Goal: Find specific page/section: Find specific page/section

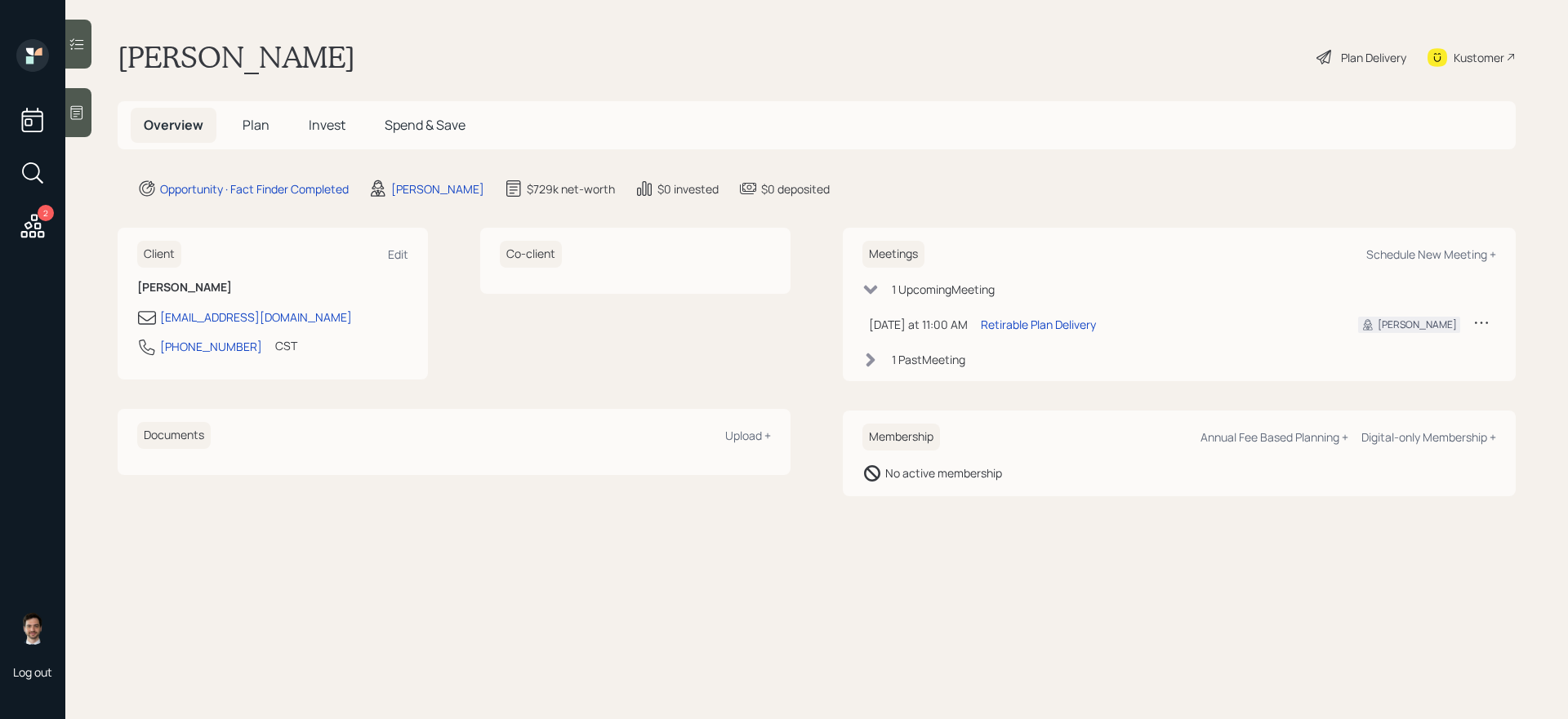
click at [260, 108] on h5 "Plan" at bounding box center [256, 125] width 53 height 35
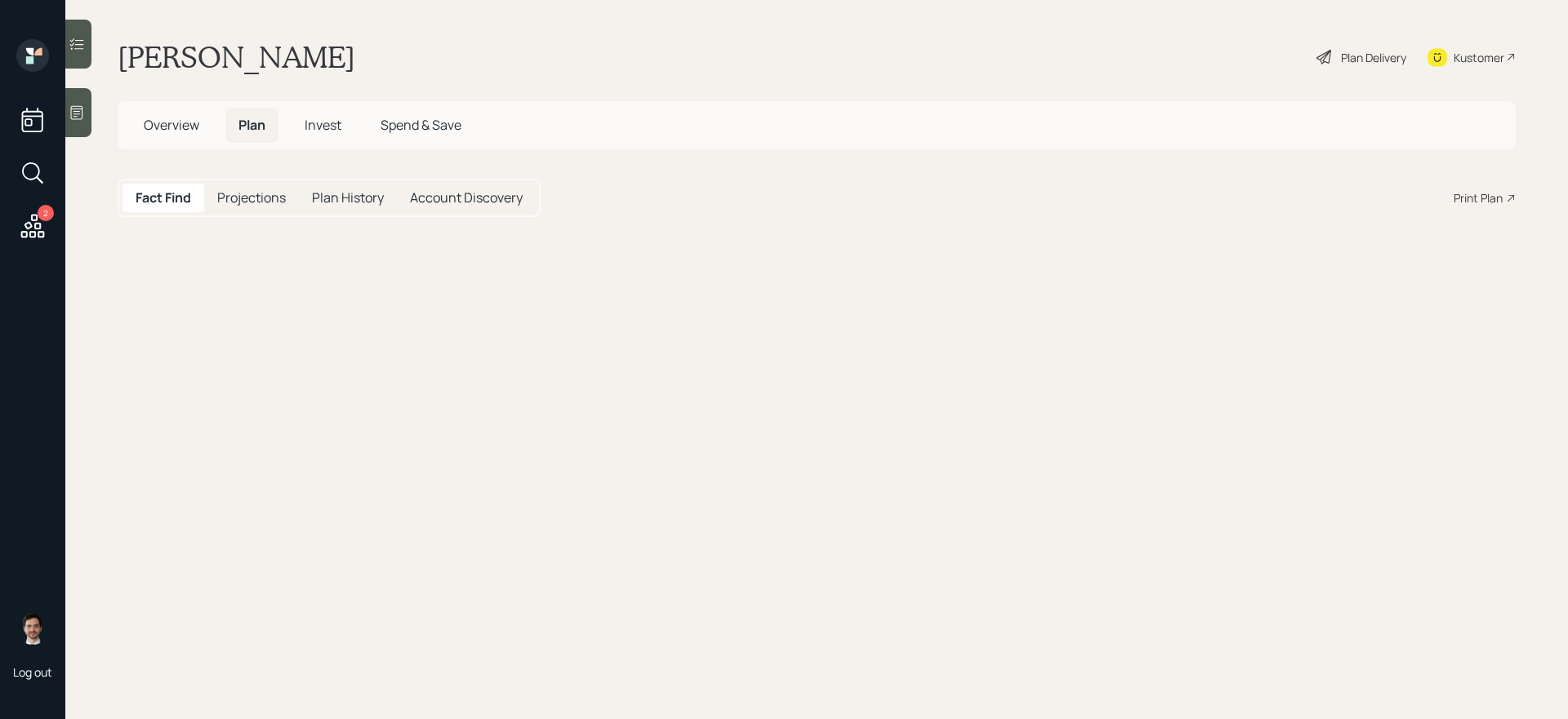
click at [260, 124] on span "Plan" at bounding box center [252, 124] width 27 height 18
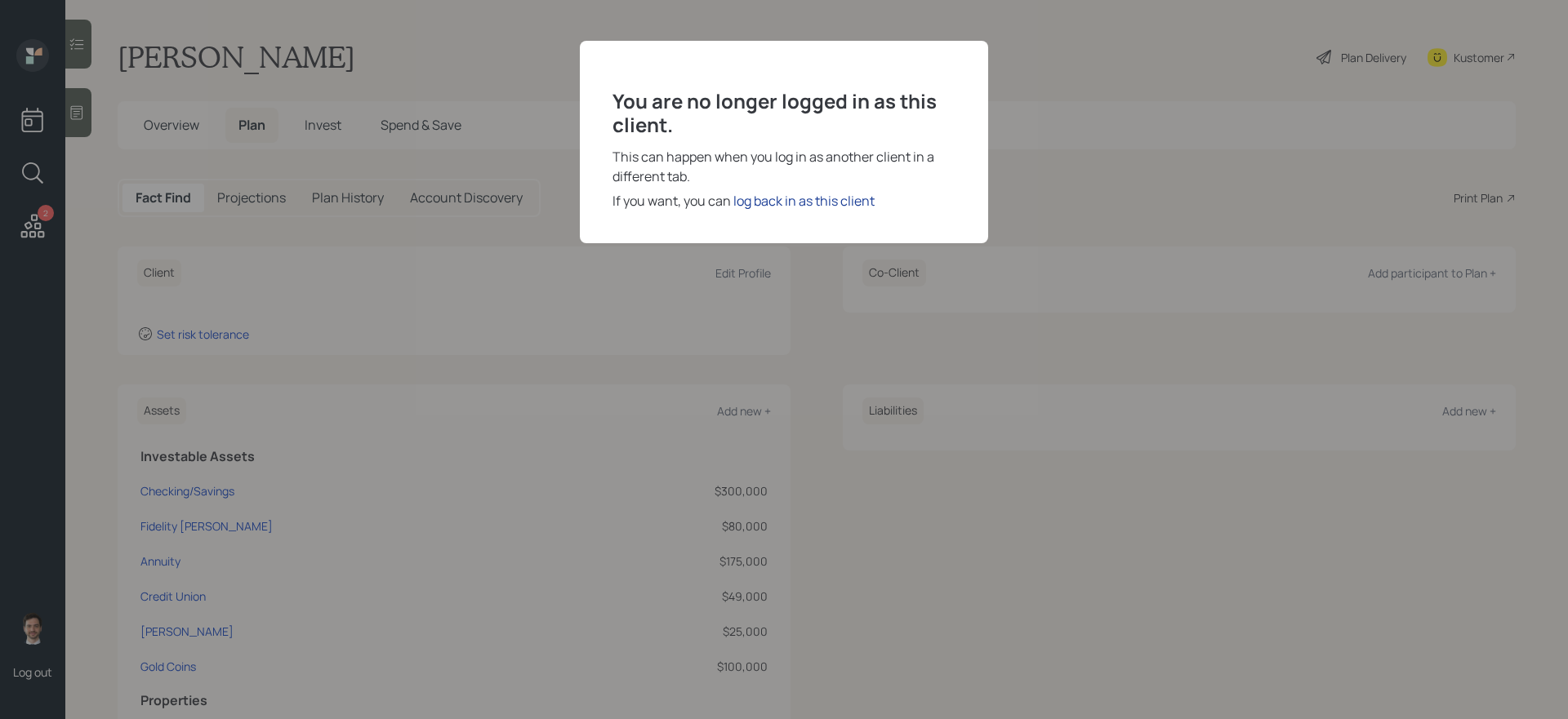
click at [785, 196] on div "log back in as this client" at bounding box center [803, 201] width 141 height 19
